Goal: Use online tool/utility: Use online tool/utility

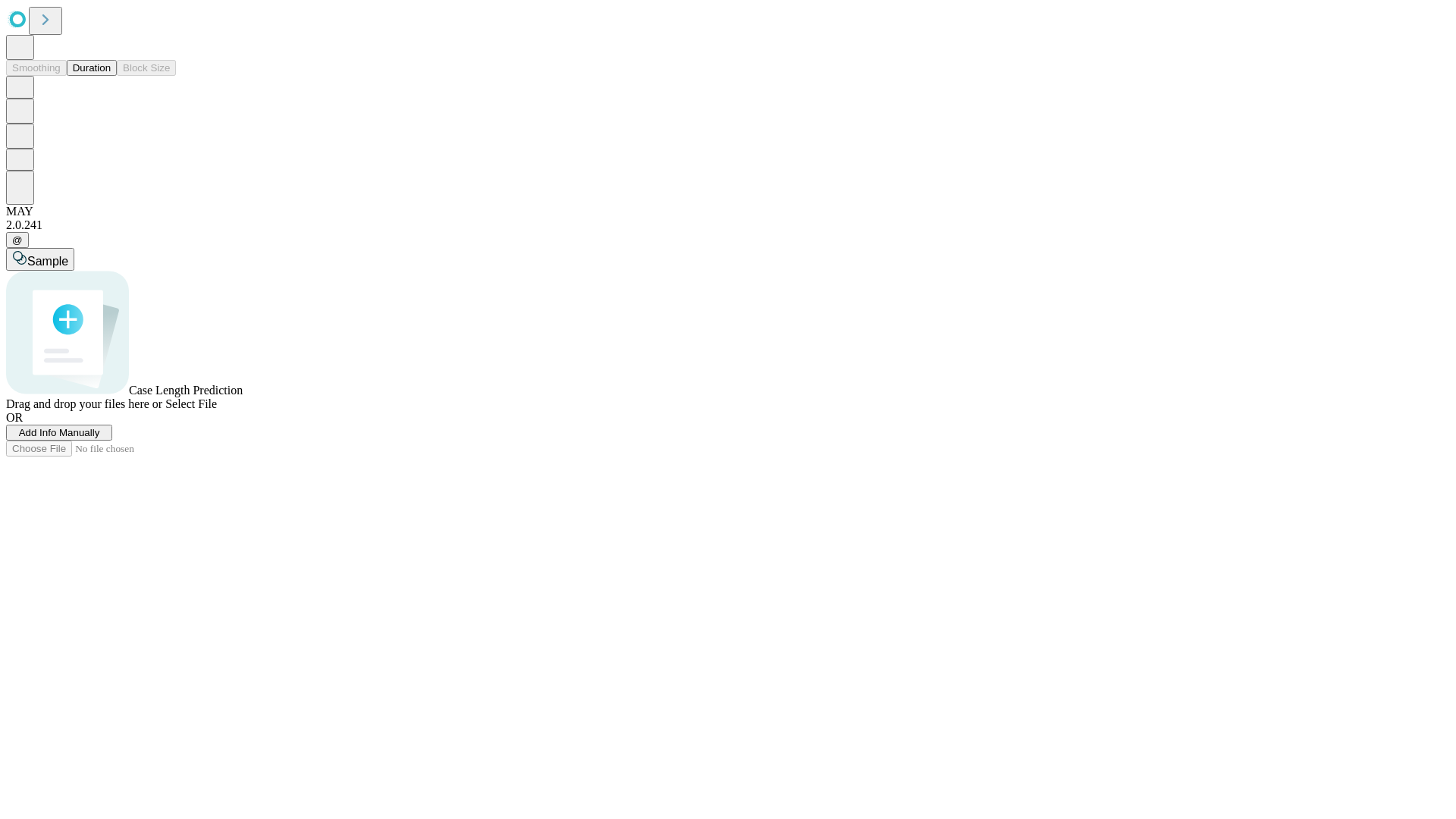
click at [110, 76] on button "Duration" at bounding box center [91, 68] width 50 height 16
click at [217, 410] on span "Select File" at bounding box center [191, 404] width 51 height 13
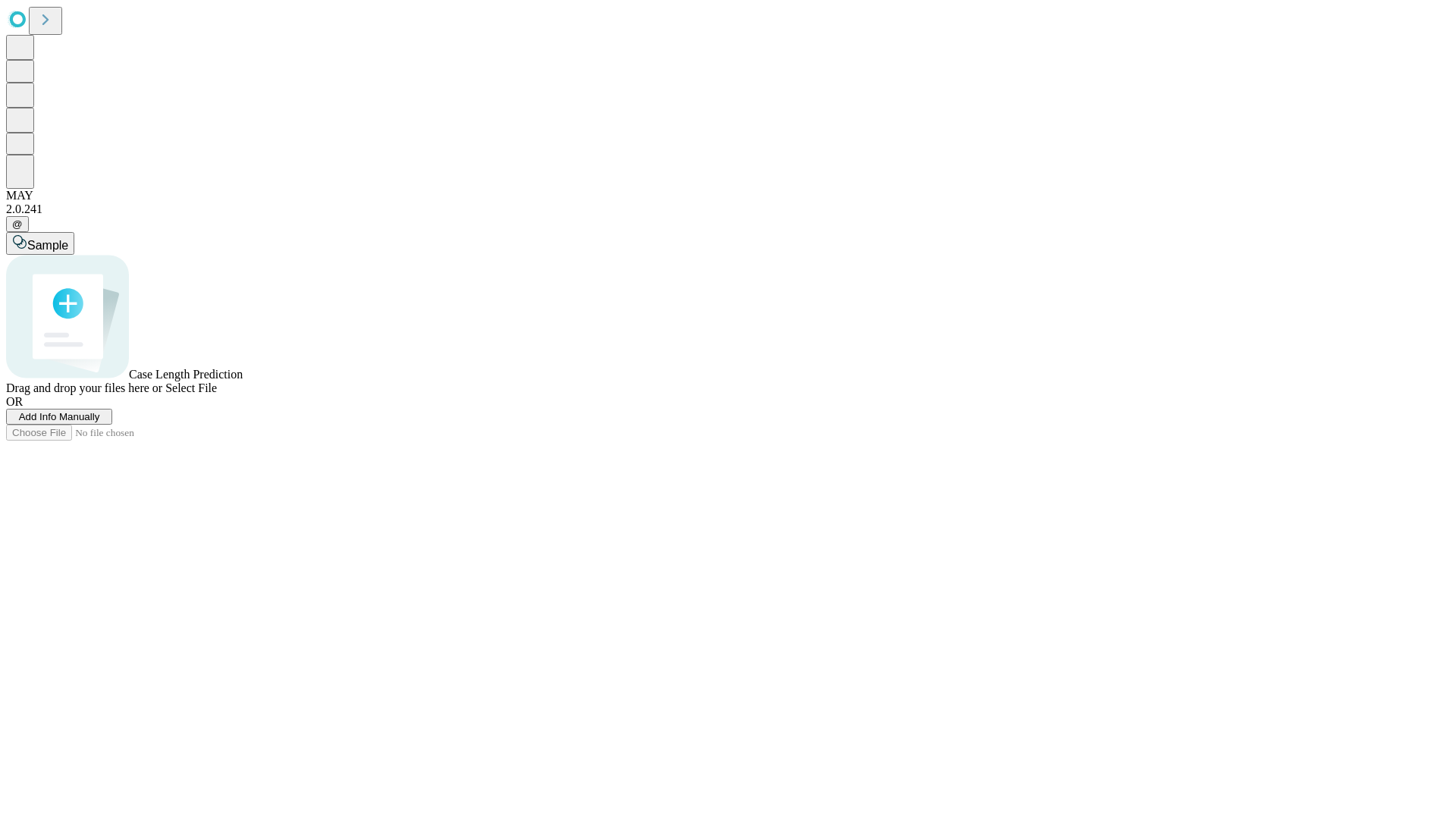
click at [217, 395] on span "Select File" at bounding box center [191, 388] width 51 height 13
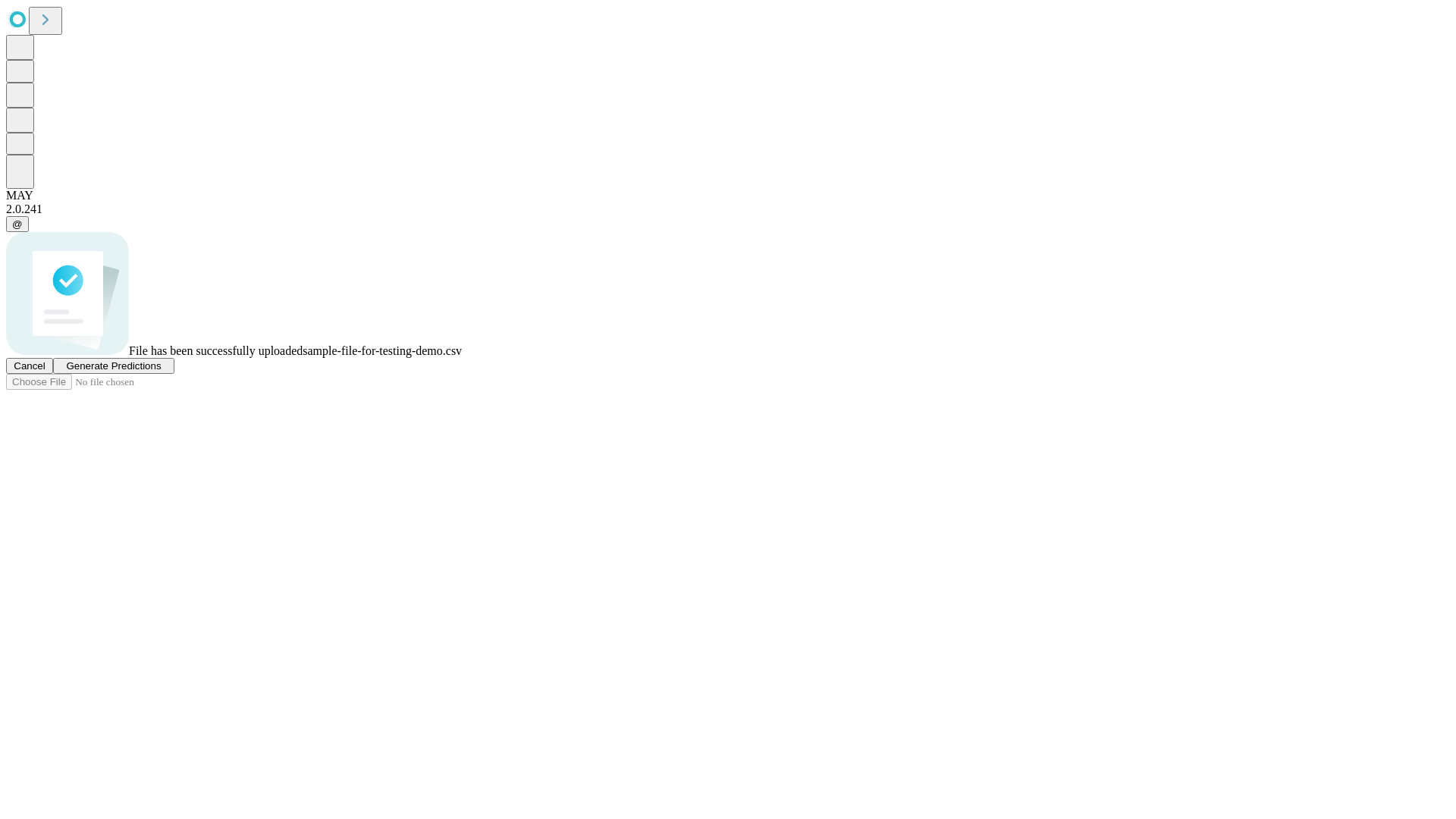
click at [161, 372] on span "Generate Predictions" at bounding box center [113, 366] width 95 height 11
